Goal: Task Accomplishment & Management: Manage account settings

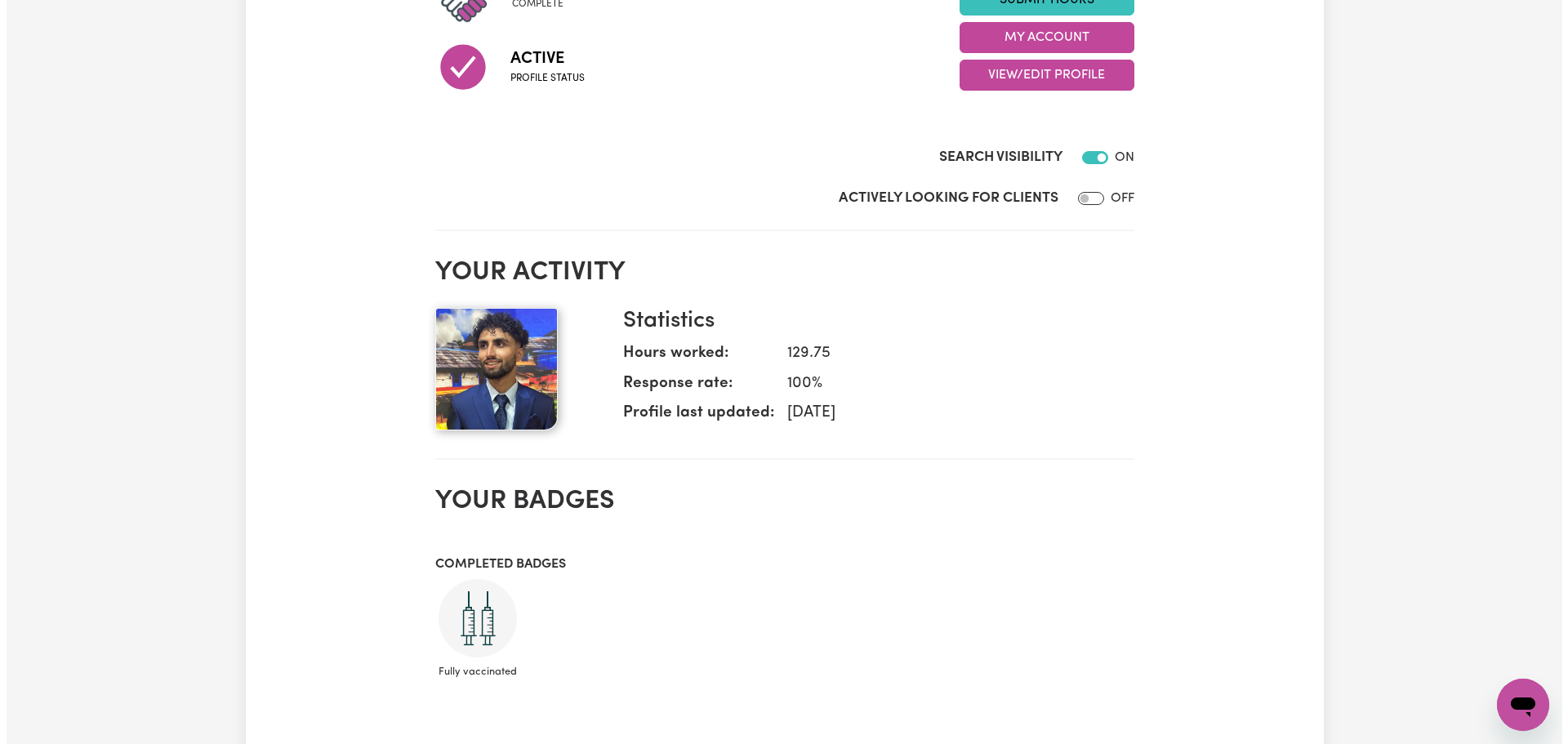
scroll to position [164, 0]
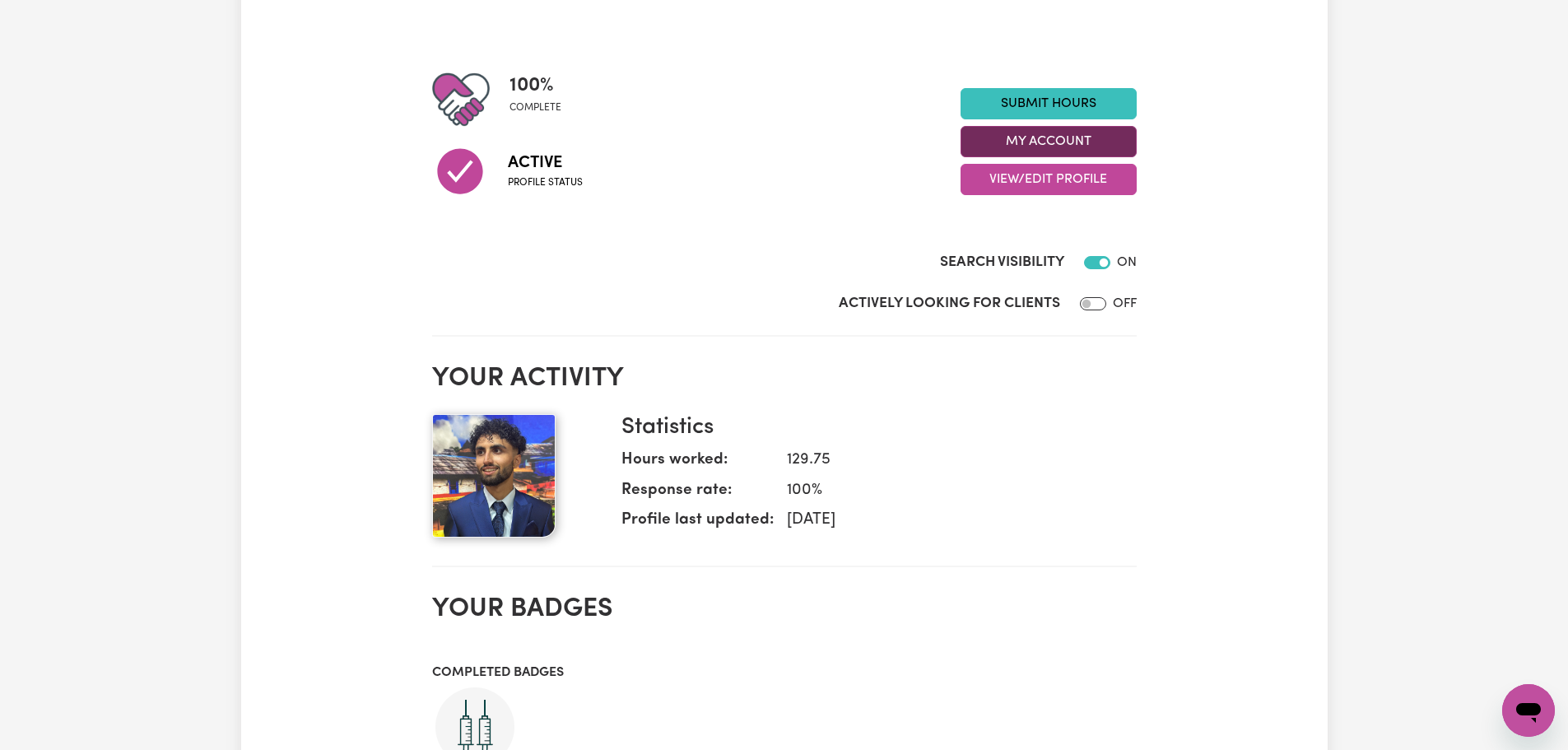
click at [1037, 145] on button "My Account" at bounding box center [1048, 141] width 176 height 32
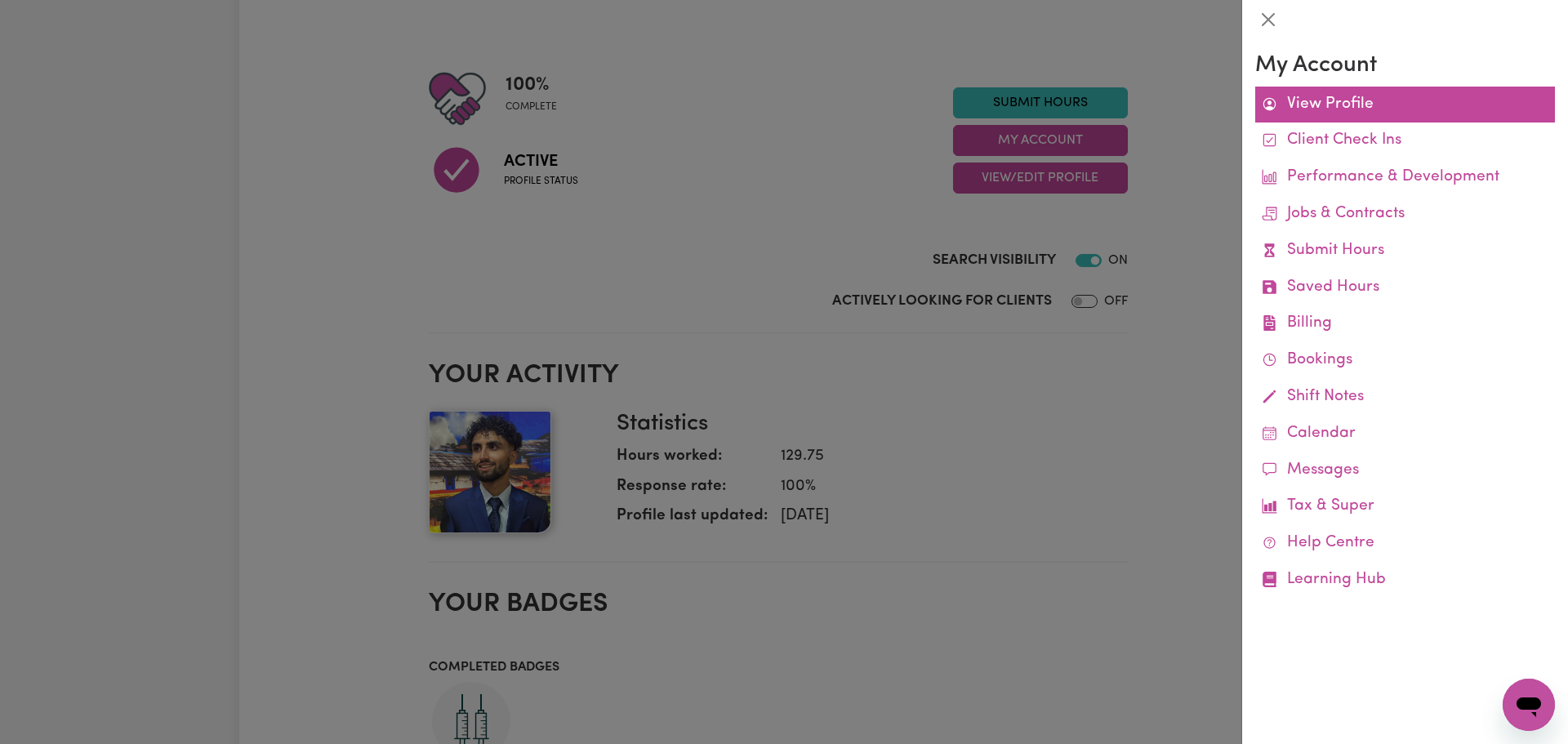
click at [1276, 106] on icon at bounding box center [1269, 105] width 16 height 16
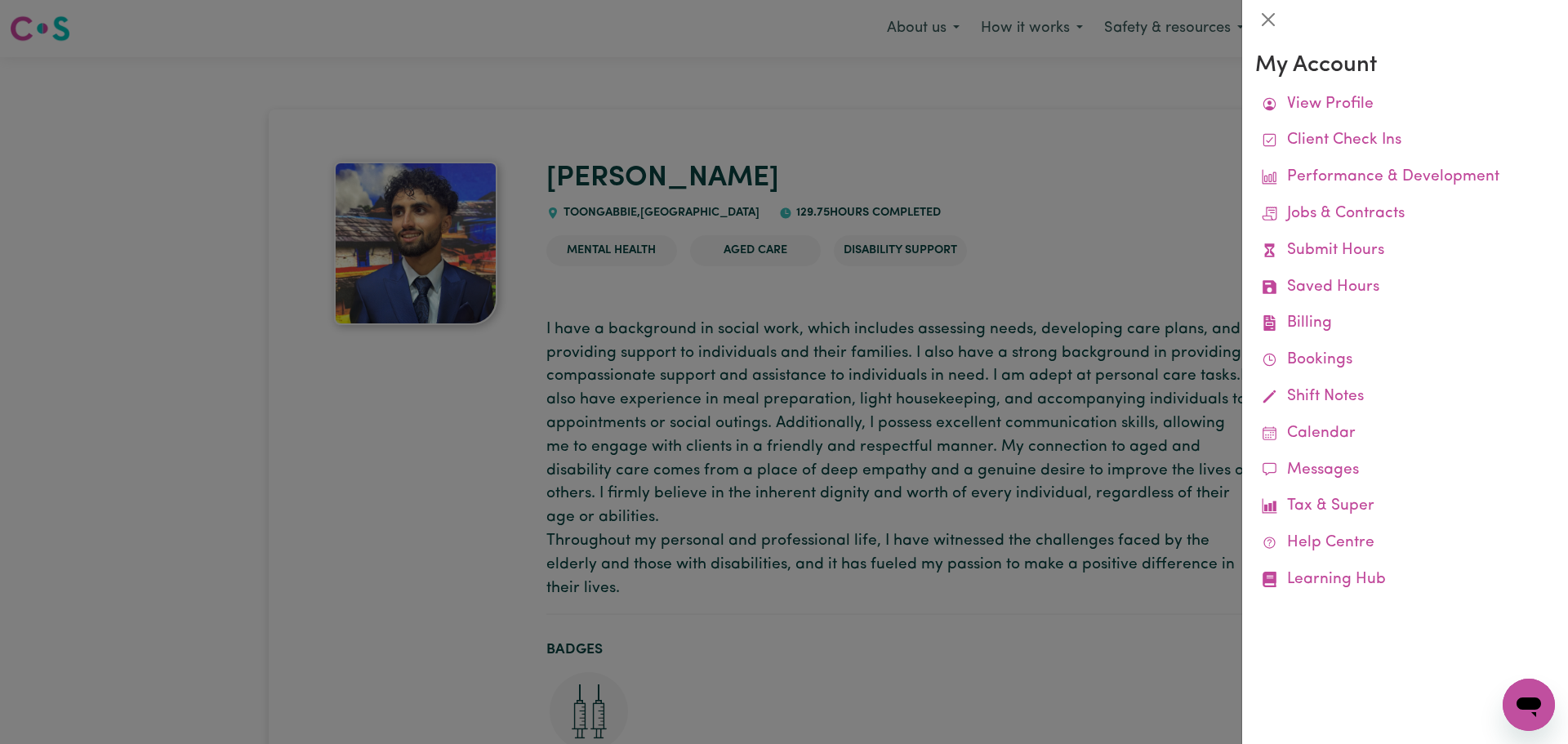
click at [1048, 187] on div at bounding box center [784, 372] width 1568 height 744
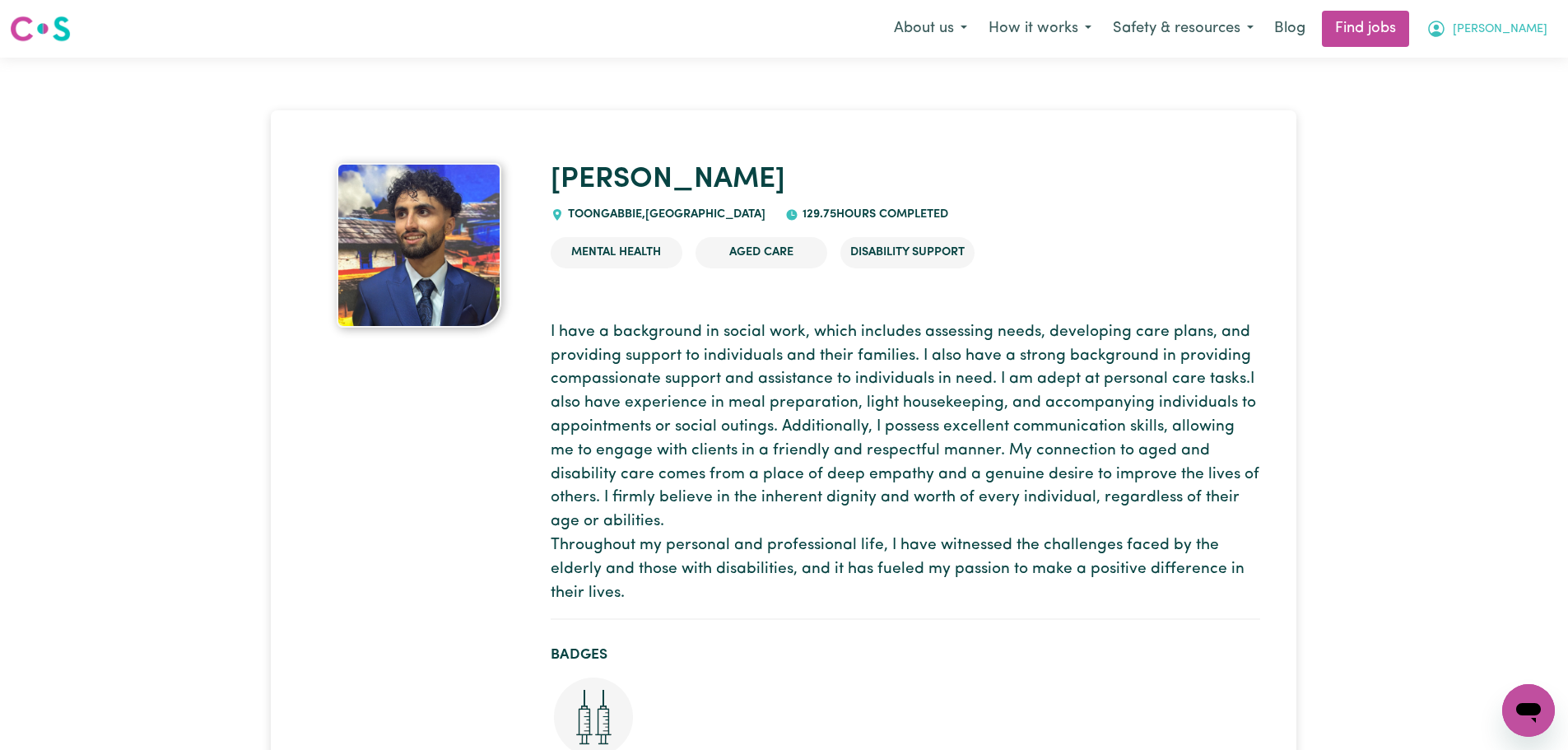
drag, startPoint x: 1536, startPoint y: 35, endPoint x: 1536, endPoint y: 46, distance: 11.0
click at [1536, 35] on span "[PERSON_NAME]" at bounding box center [1500, 29] width 95 height 18
click at [1476, 124] on link "Logout" at bounding box center [1492, 126] width 130 height 32
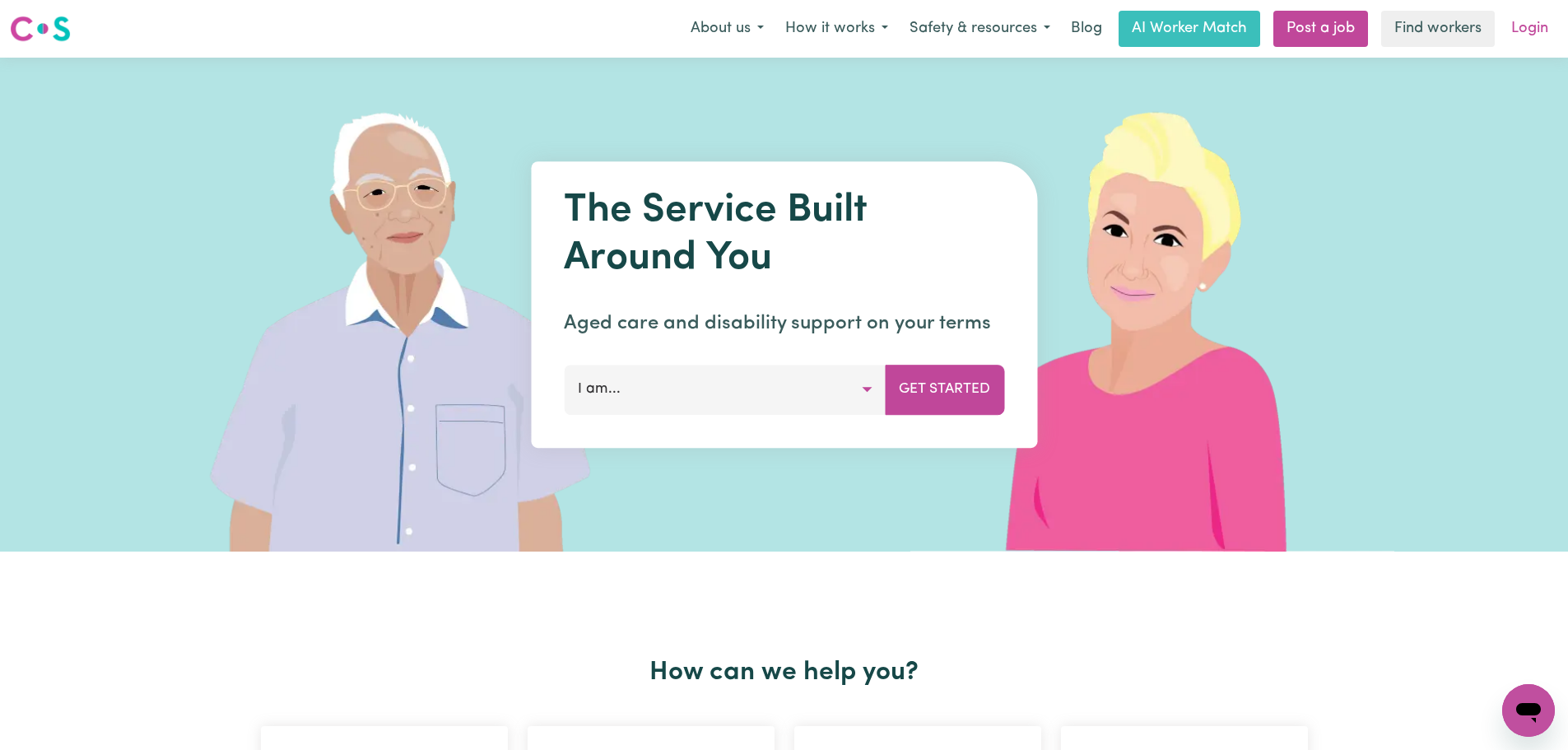
click at [1526, 23] on link "Login" at bounding box center [1530, 28] width 57 height 36
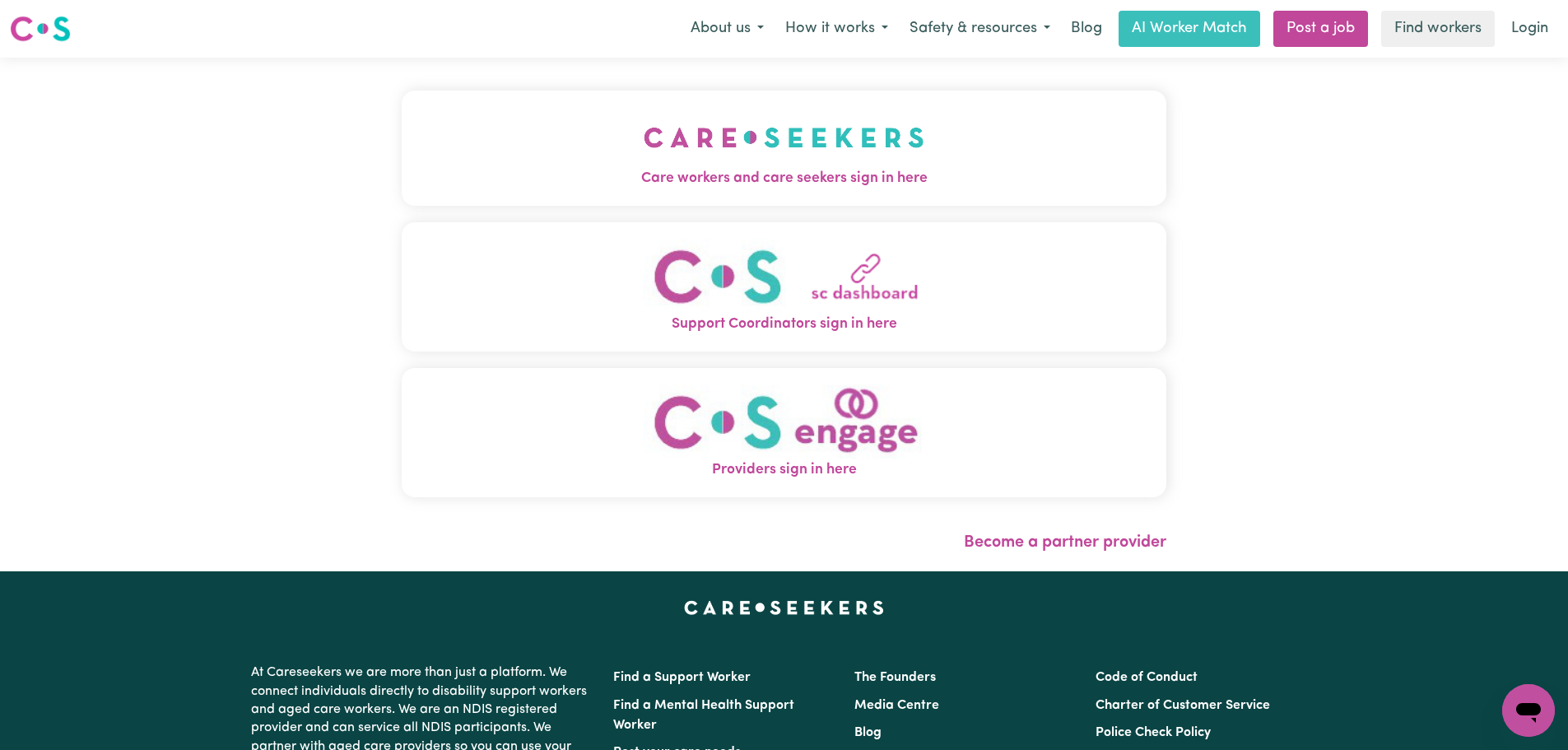
click at [514, 152] on button "Care workers and care seekers sign in here" at bounding box center [784, 148] width 765 height 115
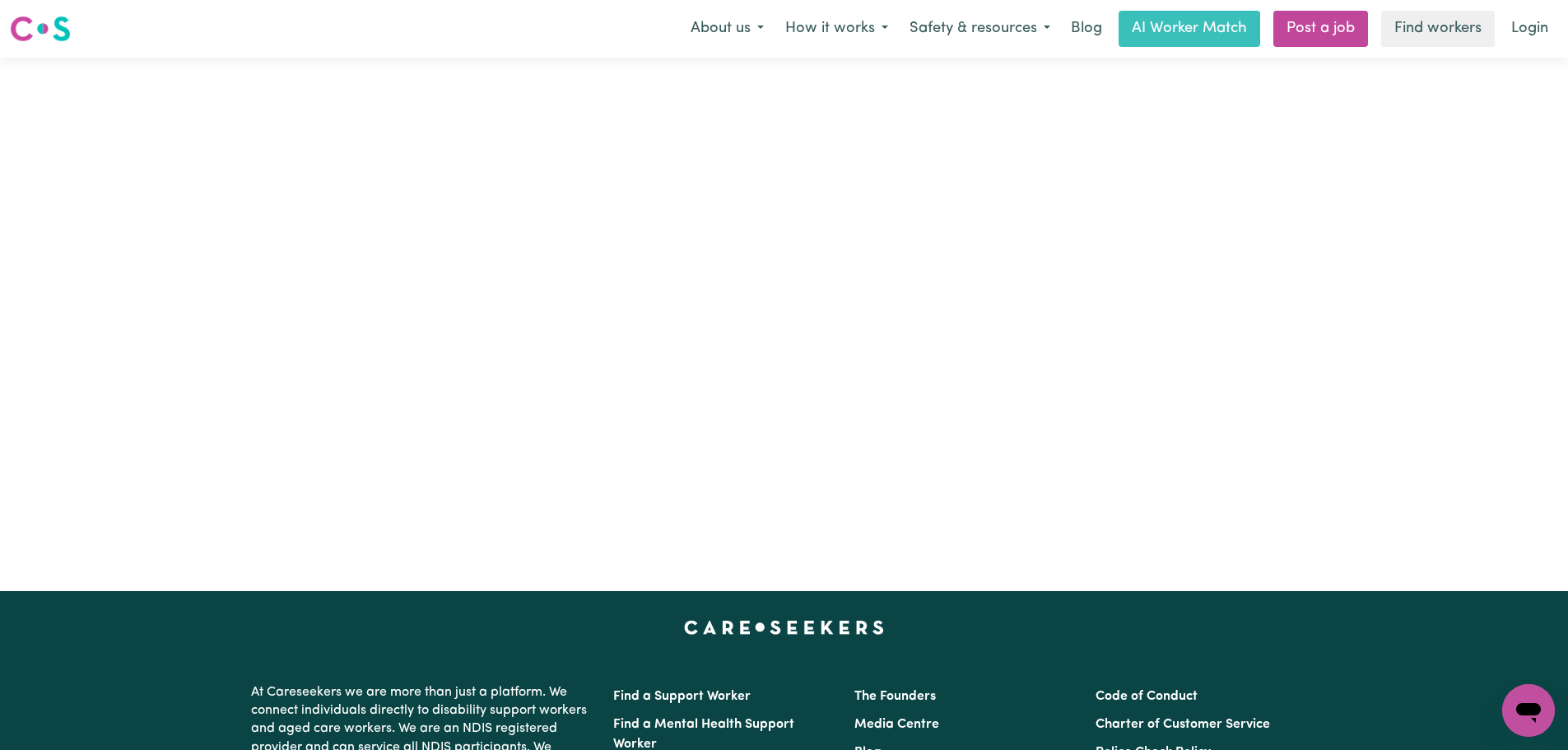
type input "[PERSON_NAME][EMAIL_ADDRESS][DOMAIN_NAME]"
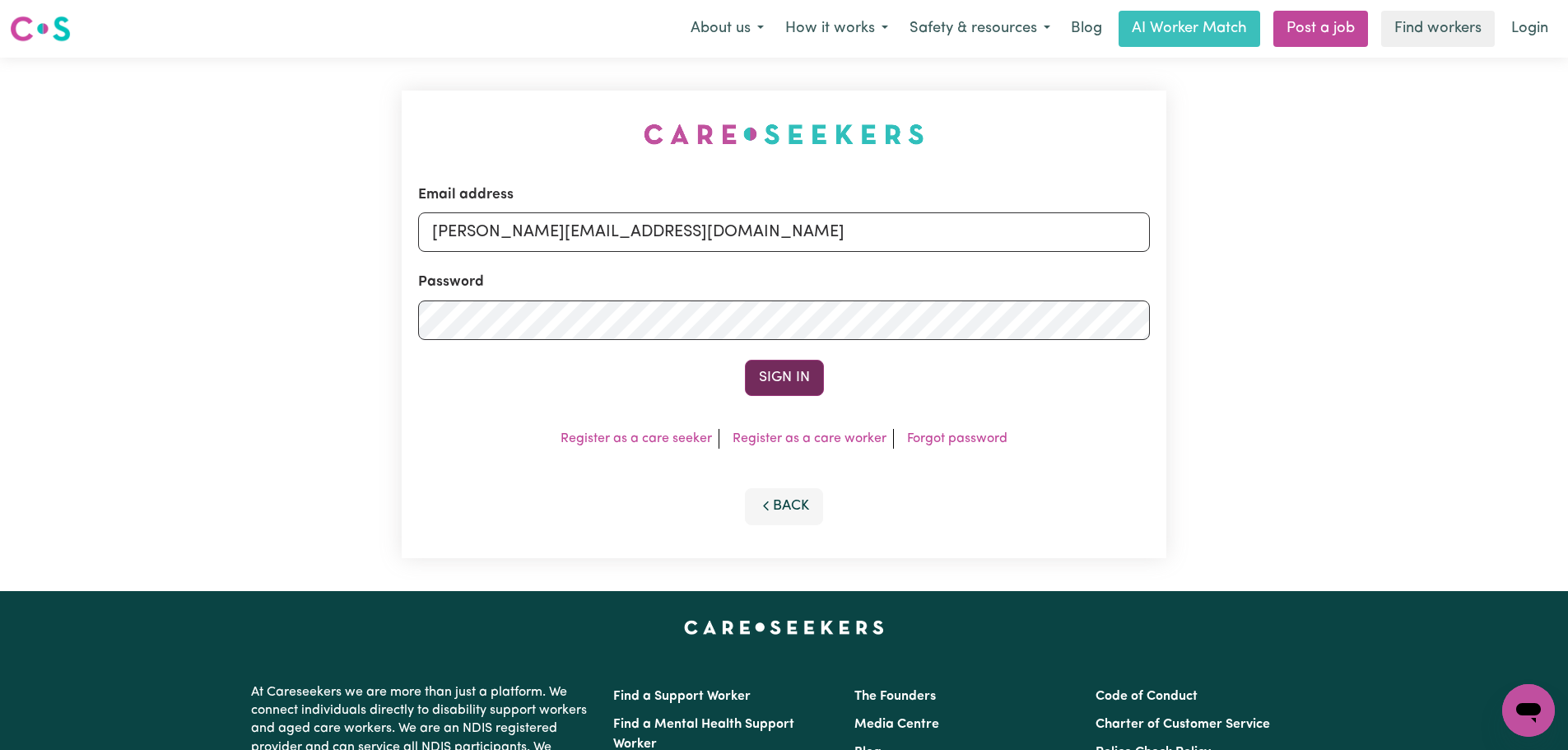
click at [768, 374] on button "Sign In" at bounding box center [785, 378] width 79 height 36
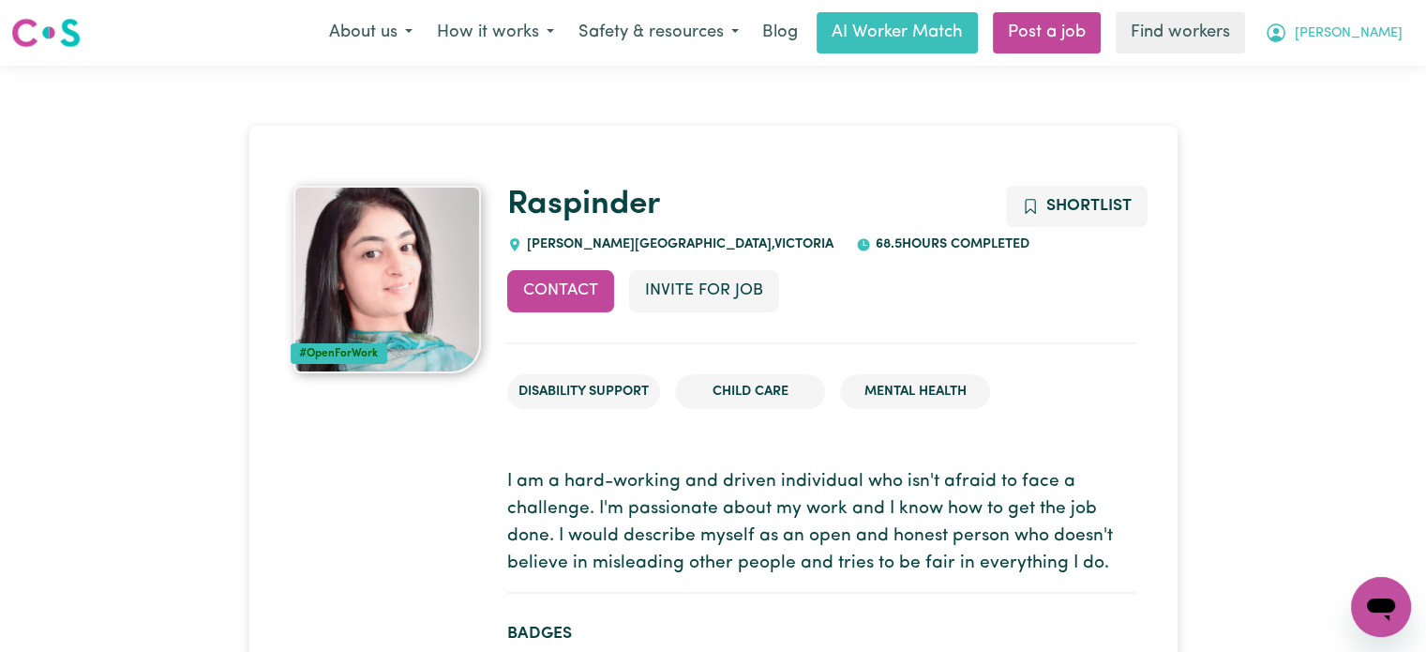
click at [1389, 37] on span "Andrew" at bounding box center [1349, 33] width 108 height 21
click at [1365, 112] on link "Logout" at bounding box center [1340, 108] width 148 height 36
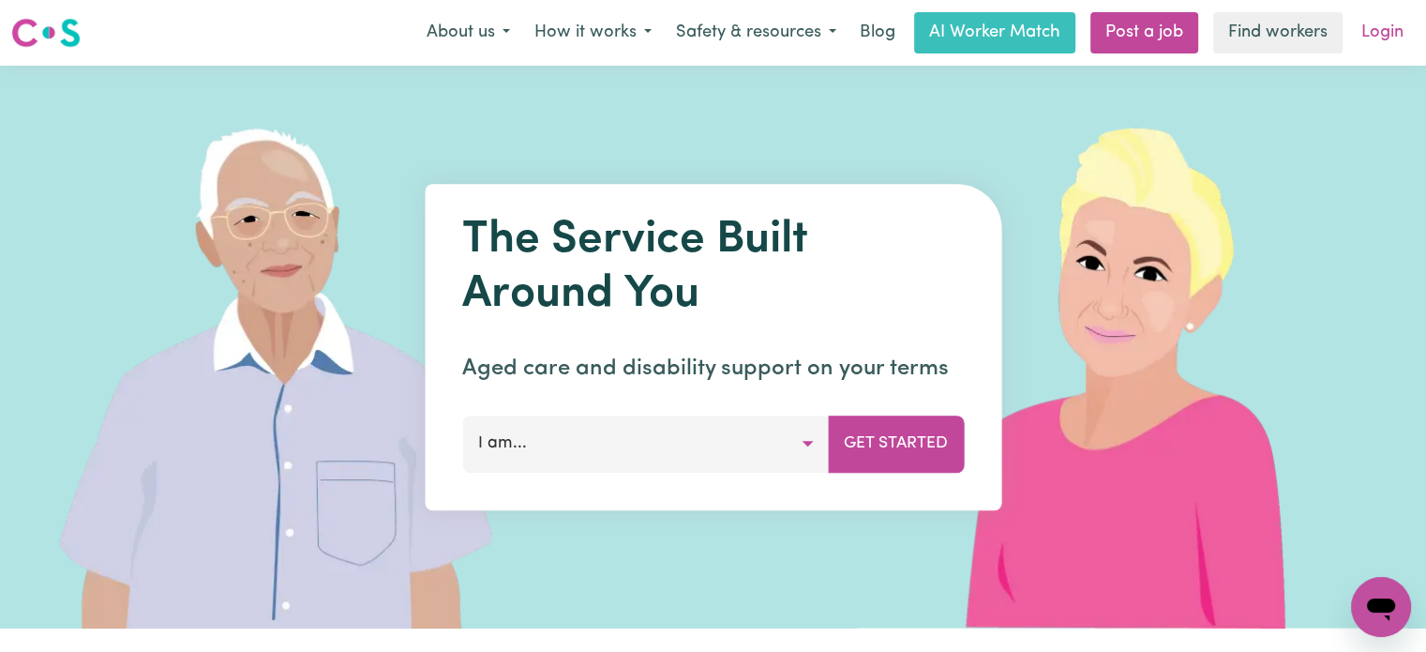
click at [1379, 37] on link "Login" at bounding box center [1382, 32] width 65 height 41
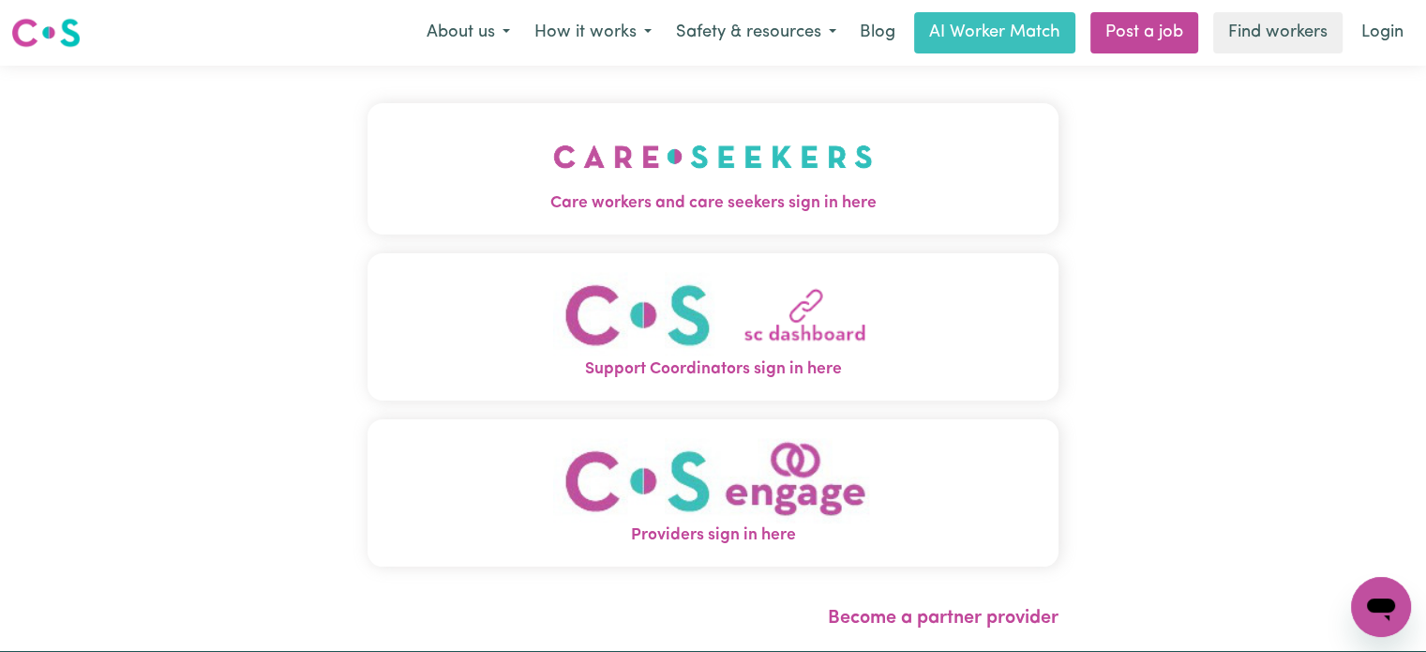
click at [616, 205] on span "Care workers and care seekers sign in here" at bounding box center [713, 203] width 691 height 24
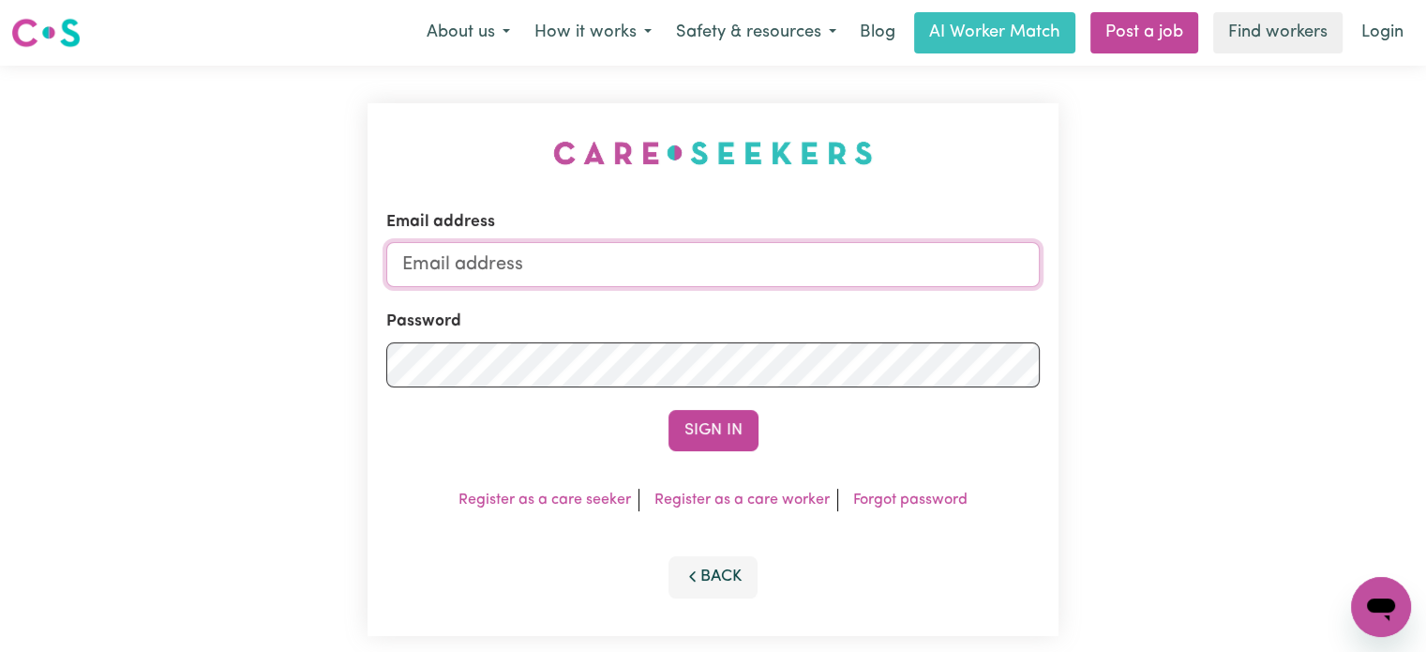
type input "[PERSON_NAME][EMAIL_ADDRESS][DOMAIN_NAME]"
click at [732, 411] on button "Sign In" at bounding box center [714, 430] width 90 height 41
